Goal: Transaction & Acquisition: Subscribe to service/newsletter

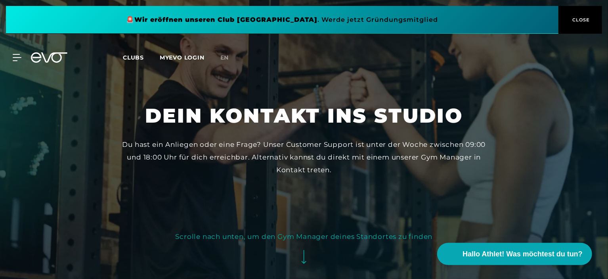
click at [132, 55] on span "Clubs" at bounding box center [133, 57] width 21 height 7
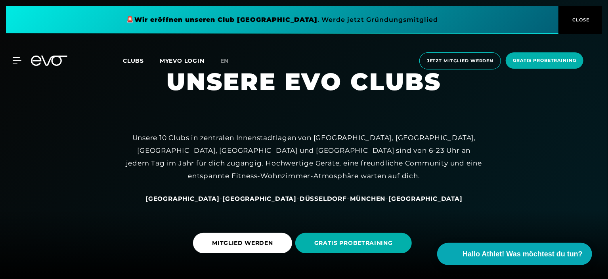
click at [204, 198] on span "[GEOGRAPHIC_DATA]" at bounding box center [183, 199] width 74 height 8
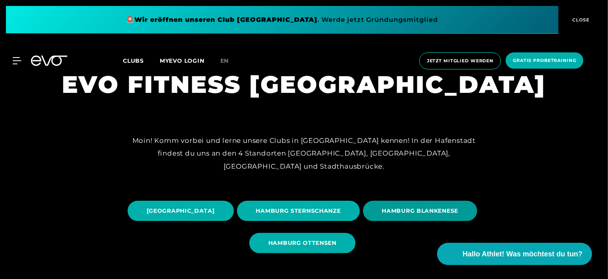
click at [382, 215] on span "HAMBURG BLANKENESE" at bounding box center [420, 211] width 77 height 8
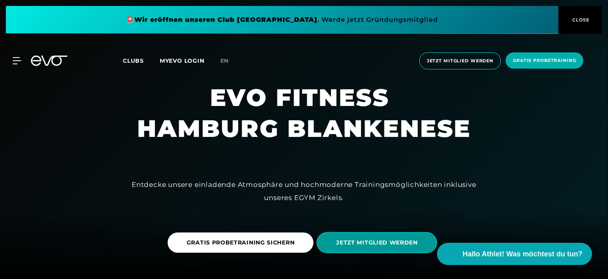
click at [377, 244] on span "JETZT MITGLIED WERDEN" at bounding box center [377, 242] width 82 height 8
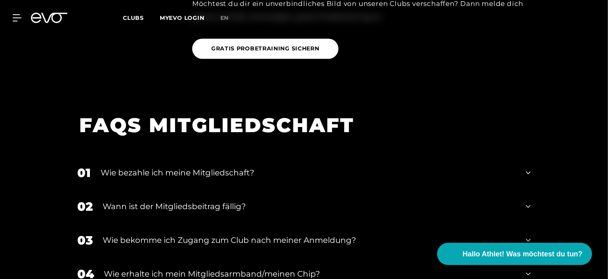
scroll to position [910, 0]
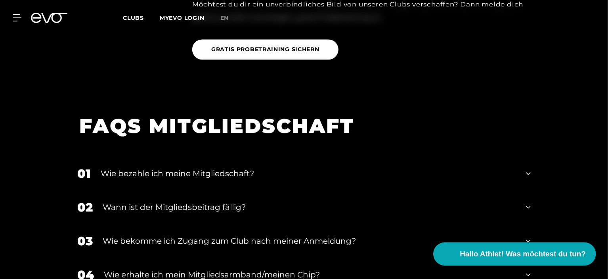
click at [521, 253] on span "Hallo Athlet! Was möchtest du tun?" at bounding box center [523, 253] width 126 height 11
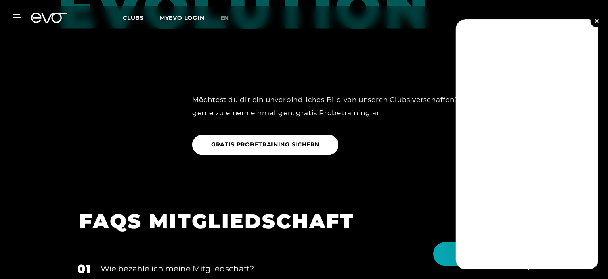
scroll to position [814, 0]
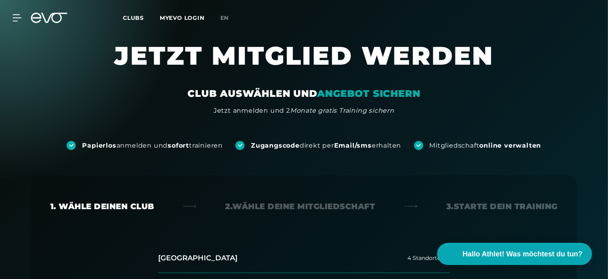
scroll to position [61, 0]
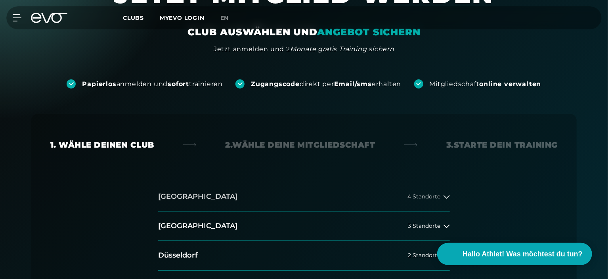
click at [433, 194] on span "4 Standorte" at bounding box center [424, 196] width 33 height 6
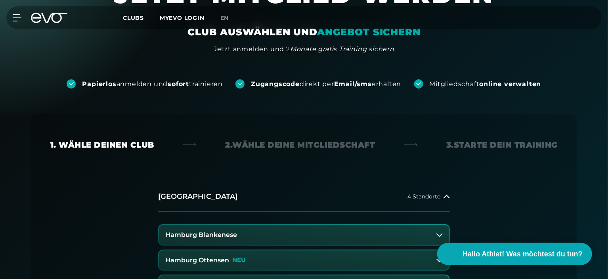
click at [434, 233] on button "Hamburg Blankenese" at bounding box center [304, 235] width 290 height 20
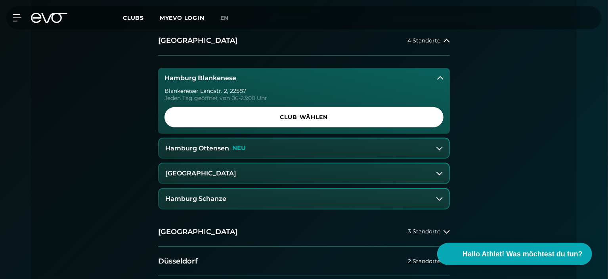
scroll to position [220, 0]
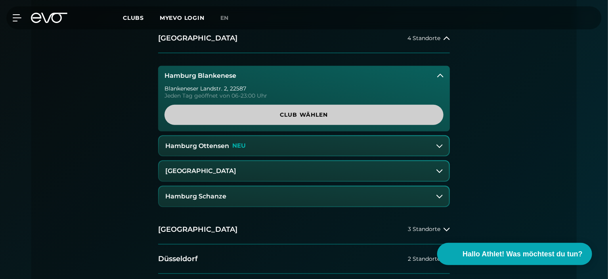
click at [316, 114] on span "Club wählen" at bounding box center [304, 115] width 241 height 8
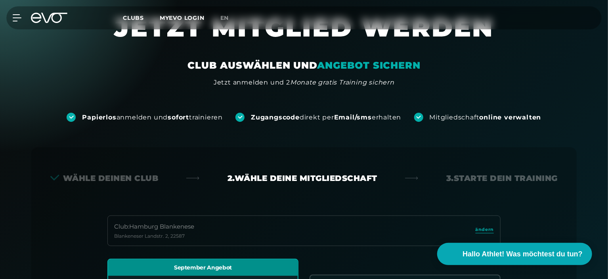
scroll to position [0, 0]
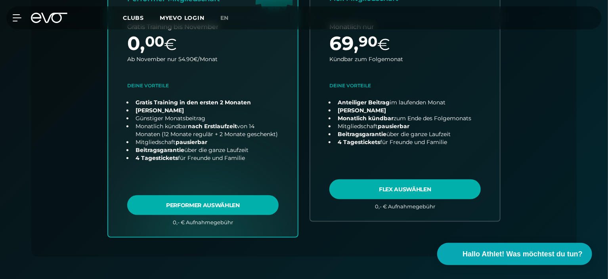
scroll to position [356, 0]
